Goal: Task Accomplishment & Management: Manage account settings

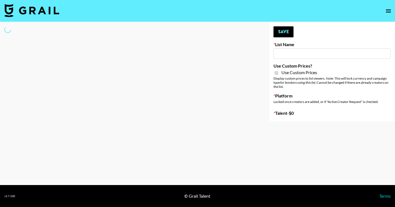
type input "Nippies"
checkbox input "true"
select select "Brand"
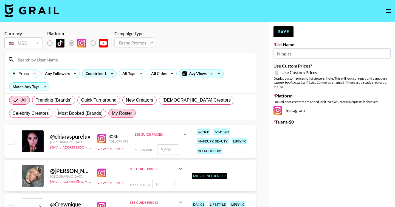
click at [118, 113] on span "My Roster" at bounding box center [122, 113] width 20 height 7
click at [112, 113] on input "My Roster" at bounding box center [112, 113] width 0 height 0
radio input "true"
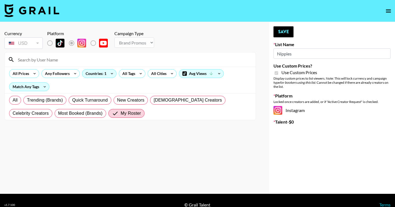
scroll to position [9, 0]
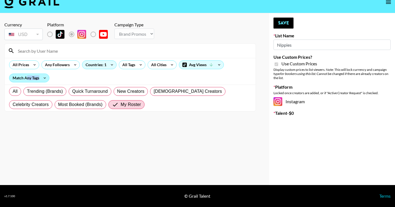
click at [28, 80] on div "Match Any Tags" at bounding box center [29, 78] width 40 height 8
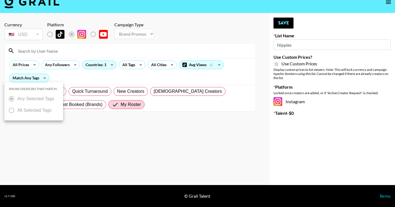
click at [104, 77] on div at bounding box center [197, 103] width 395 height 207
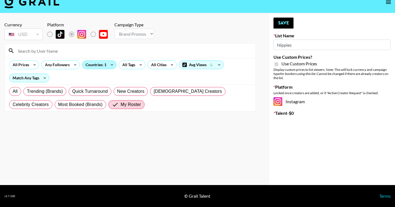
click at [104, 64] on div "Countries: 1" at bounding box center [99, 65] width 34 height 8
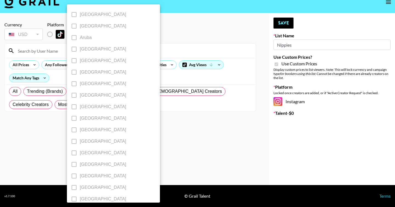
click at [154, 35] on div at bounding box center [197, 103] width 395 height 207
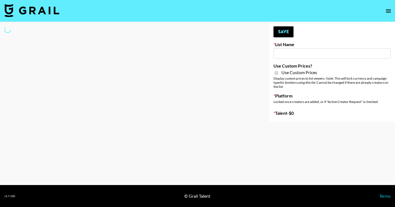
type input "Nippies"
checkbox input "true"
select select "Brand"
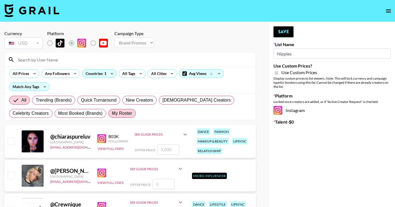
click at [114, 115] on span "My Roster" at bounding box center [122, 113] width 20 height 7
click at [112, 113] on input "My Roster" at bounding box center [112, 113] width 0 height 0
radio input "true"
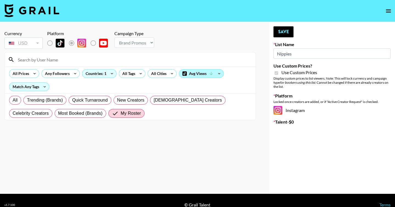
click at [215, 71] on div "Avg Views" at bounding box center [201, 73] width 44 height 8
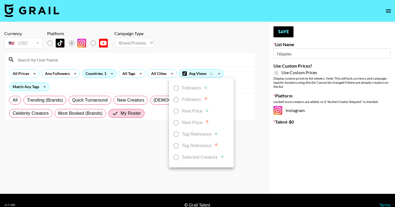
click at [215, 72] on div at bounding box center [197, 103] width 395 height 207
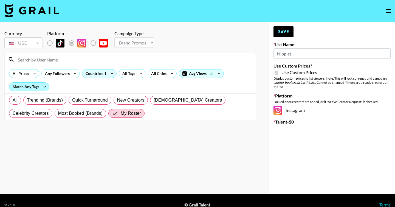
click at [39, 89] on div "Match Any Tags" at bounding box center [29, 87] width 40 height 8
click at [39, 89] on div at bounding box center [197, 103] width 395 height 207
click at [104, 73] on div "Countries: 1" at bounding box center [99, 73] width 34 height 8
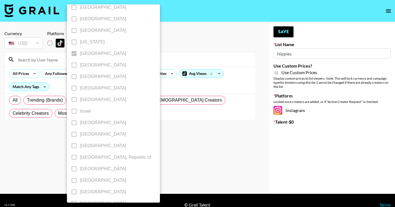
scroll to position [157, 0]
click at [165, 38] on div at bounding box center [197, 103] width 395 height 207
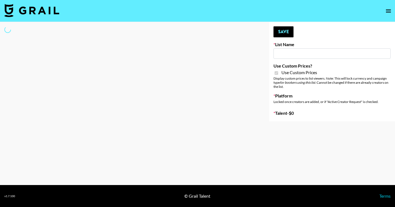
type input "Nippies"
checkbox input "true"
select select "Brand"
type input "John Summit Promo"
select select "Song"
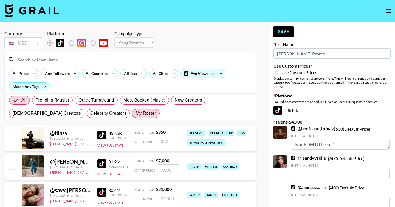
click at [136, 116] on span "My Roster" at bounding box center [146, 113] width 20 height 7
click at [136, 113] on input "My Roster" at bounding box center [136, 113] width 0 height 0
radio input "true"
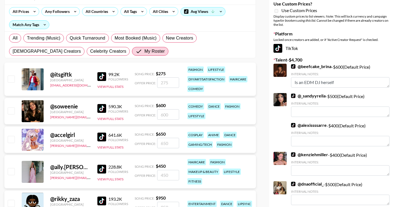
scroll to position [101, 0]
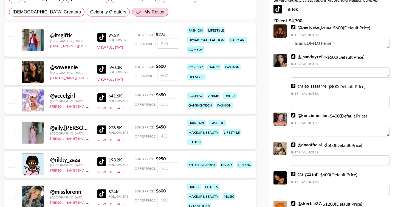
click at [11, 73] on input "checkbox" at bounding box center [11, 71] width 7 height 7
checkbox input "true"
type input "600"
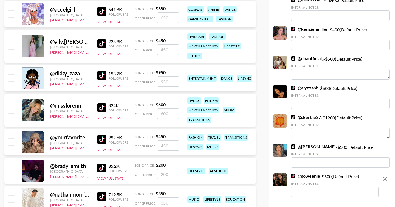
scroll to position [188, 0]
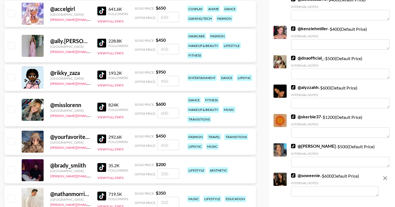
click at [11, 144] on input "checkbox" at bounding box center [11, 141] width 7 height 7
checkbox input "true"
type input "450"
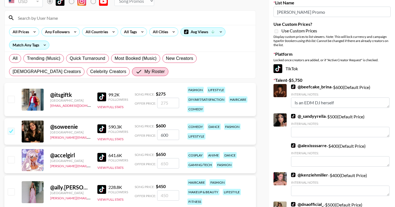
scroll to position [32, 0]
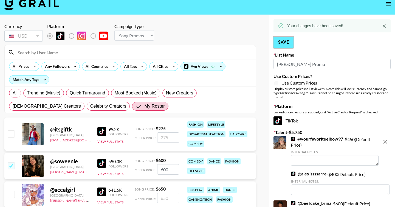
scroll to position [0, 0]
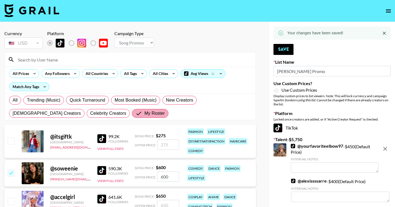
click at [144, 116] on span "My Roster" at bounding box center [154, 113] width 20 height 7
click at [136, 116] on input "My Roster" at bounding box center [140, 113] width 9 height 7
click at [18, 103] on label "All" at bounding box center [15, 100] width 12 height 9
click at [13, 100] on input "All" at bounding box center [13, 100] width 0 height 0
radio input "true"
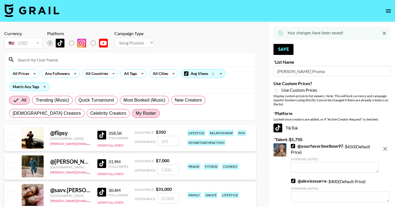
click at [136, 115] on span "My Roster" at bounding box center [146, 113] width 20 height 7
click at [136, 113] on input "My Roster" at bounding box center [136, 113] width 0 height 0
radio input "true"
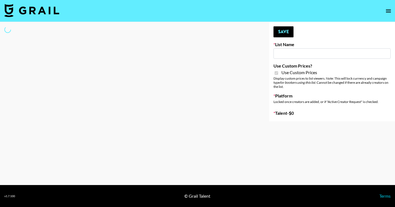
type input "Jinx Fall Campaign"
checkbox input "true"
select select "Brand"
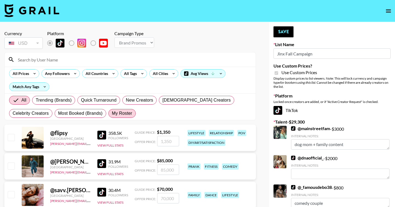
click at [119, 115] on span "My Roster" at bounding box center [122, 113] width 20 height 7
click at [112, 113] on input "My Roster" at bounding box center [112, 113] width 0 height 0
radio input "true"
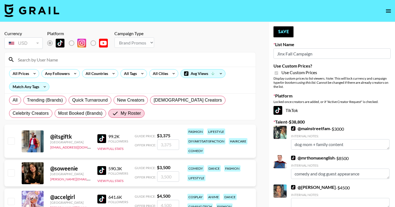
type textarea "Couple that posts comedy/reaction videos!"
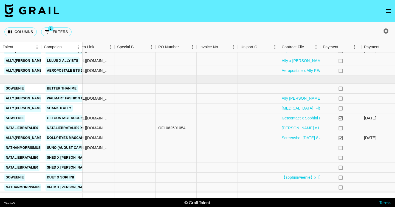
scroll to position [230, 557]
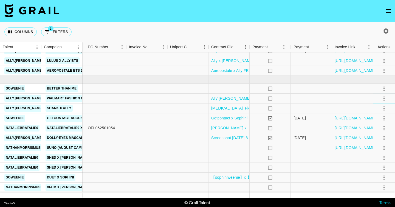
click at [385, 98] on icon "select merge strategy" at bounding box center [384, 98] width 7 height 7
click at [371, 151] on div "Approve" at bounding box center [372, 149] width 17 height 7
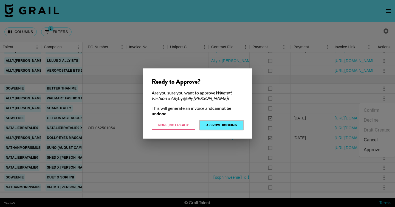
click at [237, 126] on button "Approve Booking" at bounding box center [222, 125] width 44 height 9
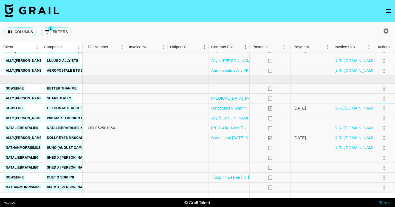
click at [386, 96] on icon "select merge strategy" at bounding box center [384, 98] width 7 height 7
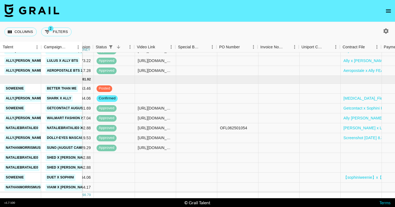
scroll to position [230, 429]
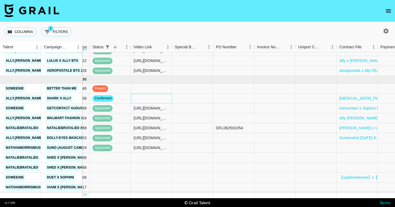
click at [144, 96] on div at bounding box center [151, 99] width 41 height 10
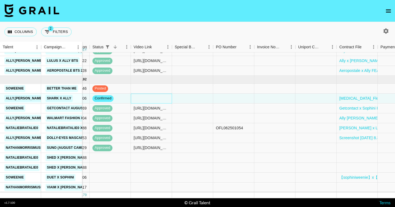
click at [144, 96] on div at bounding box center [151, 99] width 41 height 10
type input "[URL][DOMAIN_NAME][DOMAIN_NAME][PERSON_NAME]"
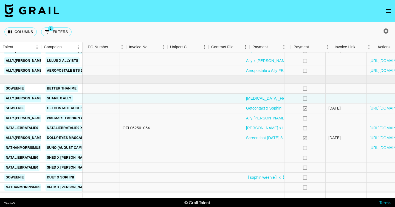
scroll to position [230, 557]
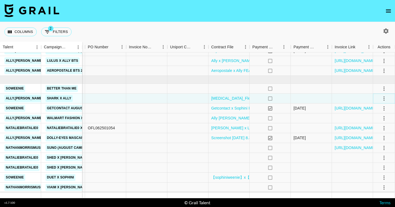
click at [381, 102] on button "select merge strategy" at bounding box center [383, 98] width 9 height 9
click at [368, 148] on div "Approve" at bounding box center [372, 149] width 17 height 7
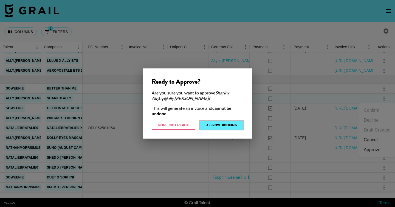
click at [236, 126] on button "Approve Booking" at bounding box center [222, 125] width 44 height 9
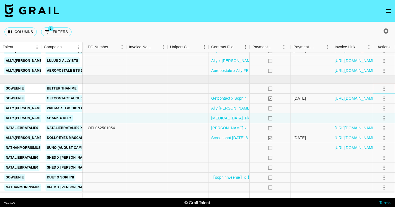
click at [383, 89] on icon "select merge strategy" at bounding box center [384, 88] width 7 height 7
click at [373, 132] on li "Cancel" at bounding box center [377, 130] width 36 height 10
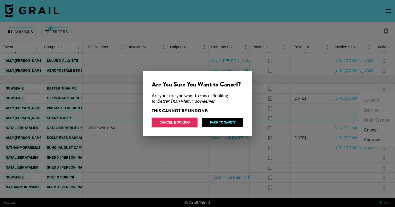
click at [183, 121] on button "Cancel Booking" at bounding box center [175, 122] width 46 height 9
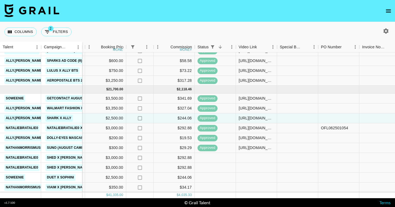
scroll to position [220, 324]
